Goal: Information Seeking & Learning: Find specific fact

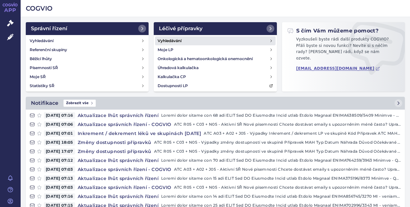
click at [180, 40] on h4 "Vyhledávání" at bounding box center [170, 41] width 24 height 6
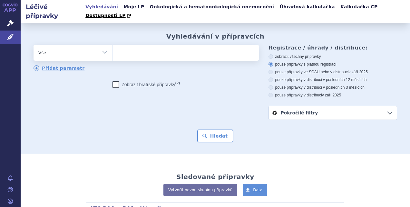
click at [180, 45] on ul at bounding box center [185, 52] width 144 height 14
click at [113, 44] on select at bounding box center [112, 52] width 0 height 16
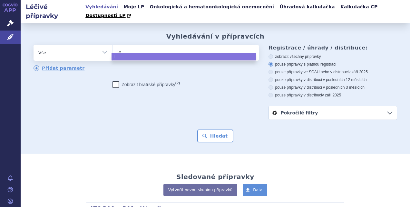
type input "lev"
type input "levos"
type input "levosi"
type input "levosim"
type input "levosimen"
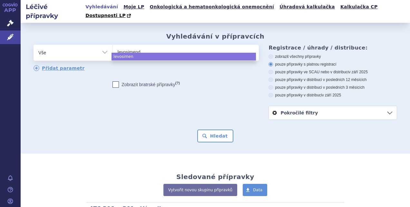
type input "levosimenda"
type input "levosimendan"
select select "levosimendan"
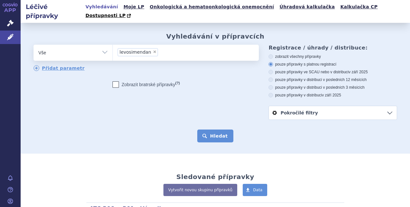
click at [216, 130] on button "Hledat" at bounding box center [215, 136] width 36 height 13
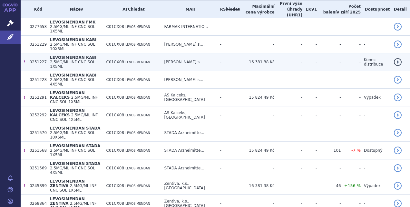
scroll to position [177, 0]
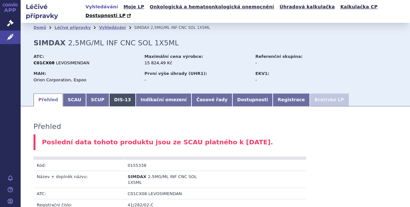
click at [121, 94] on link "DIS-13" at bounding box center [122, 100] width 26 height 13
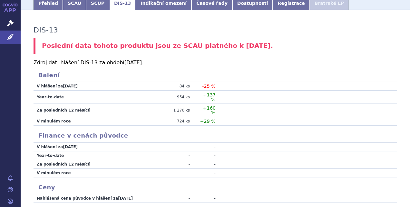
scroll to position [64, 0]
